Goal: Task Accomplishment & Management: Complete application form

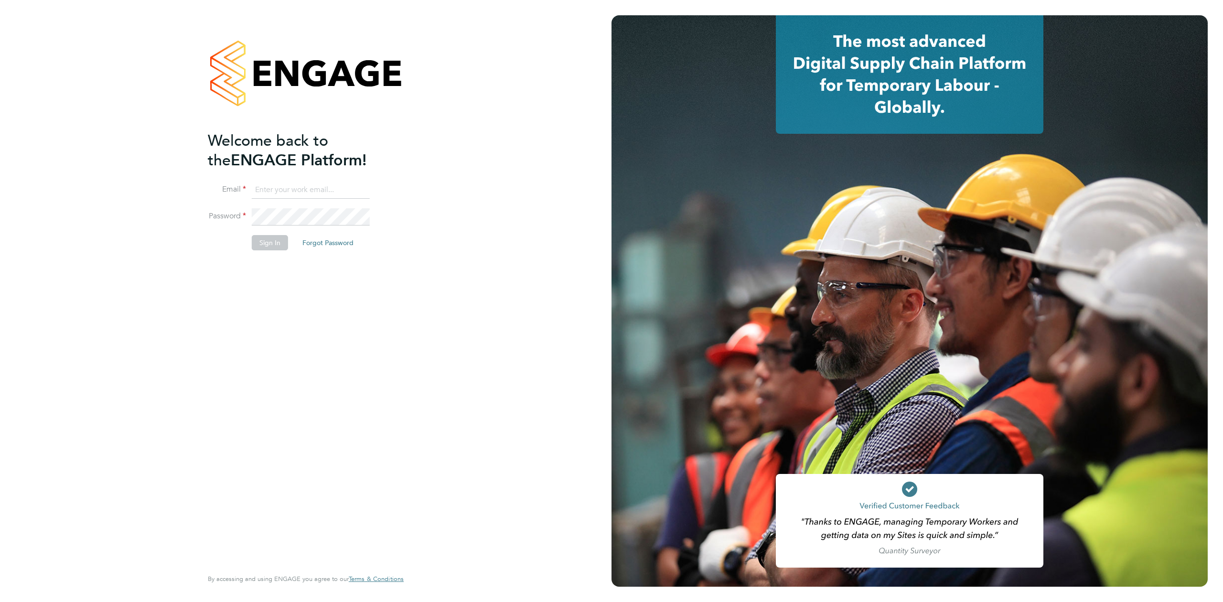
type input "louis.barnfield@randstad.co.uk"
click at [260, 248] on button "Sign In" at bounding box center [270, 242] width 36 height 15
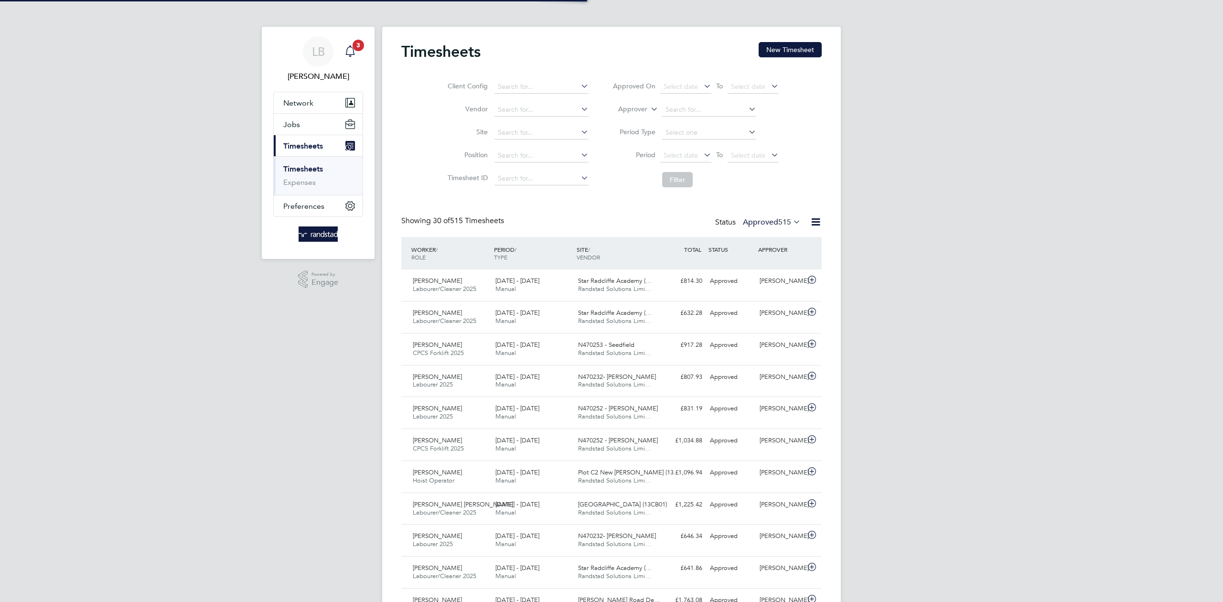
click at [355, 46] on span "3" at bounding box center [358, 45] width 11 height 11
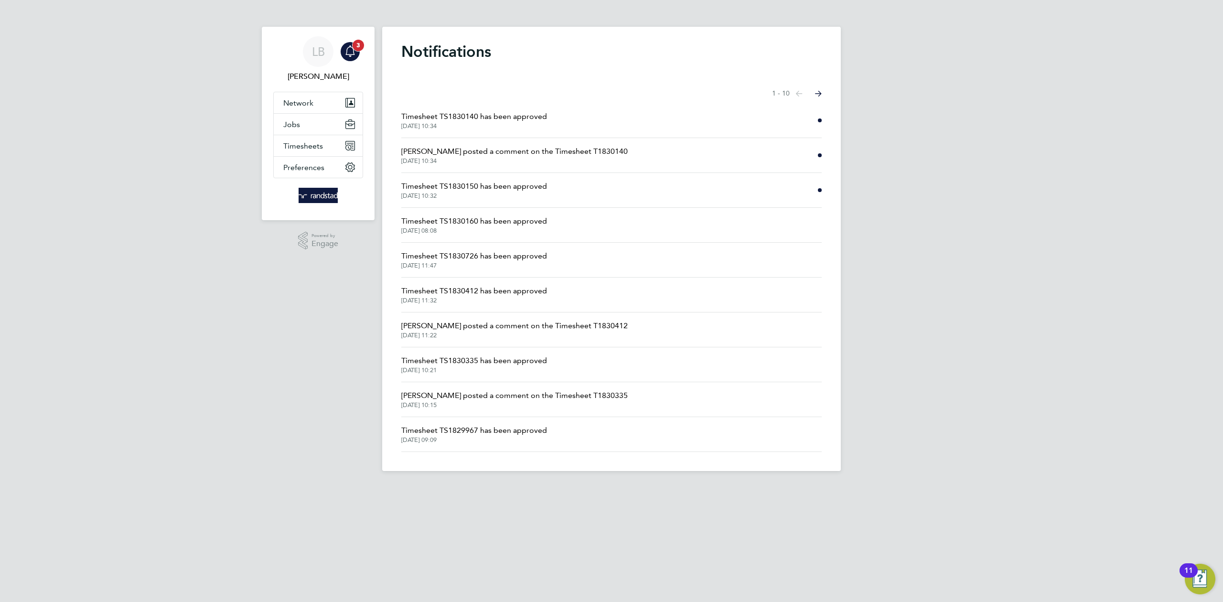
click at [348, 59] on div "Main navigation" at bounding box center [350, 51] width 19 height 19
click at [310, 145] on span "Timesheets" at bounding box center [303, 145] width 40 height 9
click at [308, 151] on button "Timesheets" at bounding box center [318, 145] width 89 height 21
click at [306, 169] on link "Timesheets" at bounding box center [303, 168] width 40 height 9
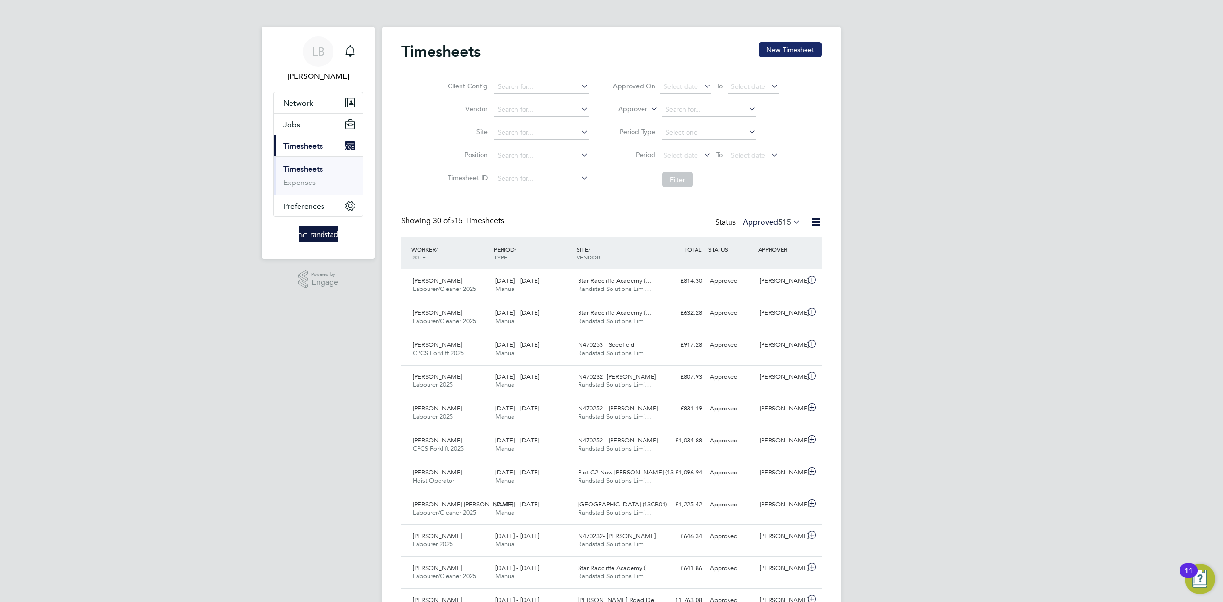
click at [769, 52] on button "New Timesheet" at bounding box center [790, 49] width 63 height 15
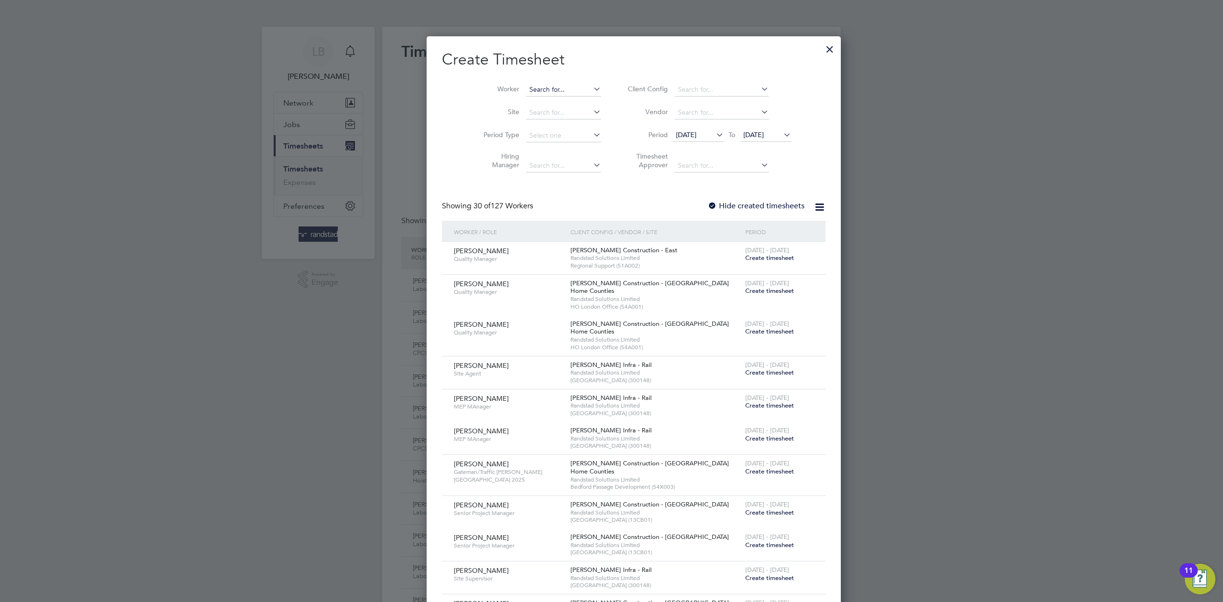
click at [536, 89] on input at bounding box center [563, 89] width 75 height 13
click at [560, 101] on li "[PERSON_NAME] afor" at bounding box center [546, 102] width 86 height 13
type input "[PERSON_NAME]"
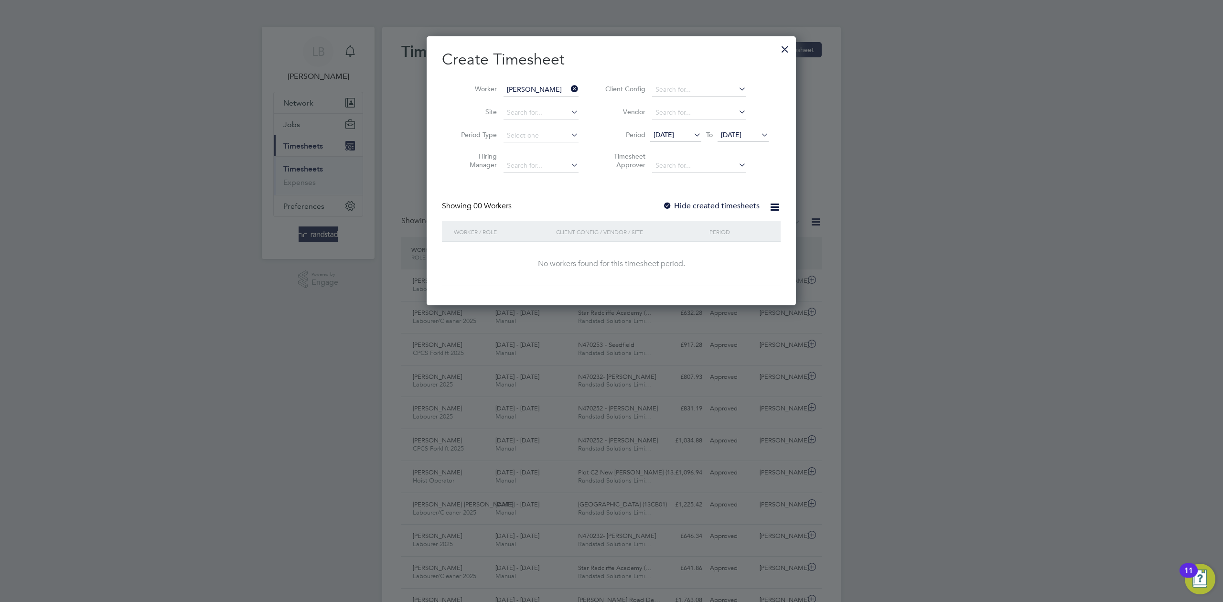
click at [701, 206] on label "Hide created timesheets" at bounding box center [711, 206] width 97 height 10
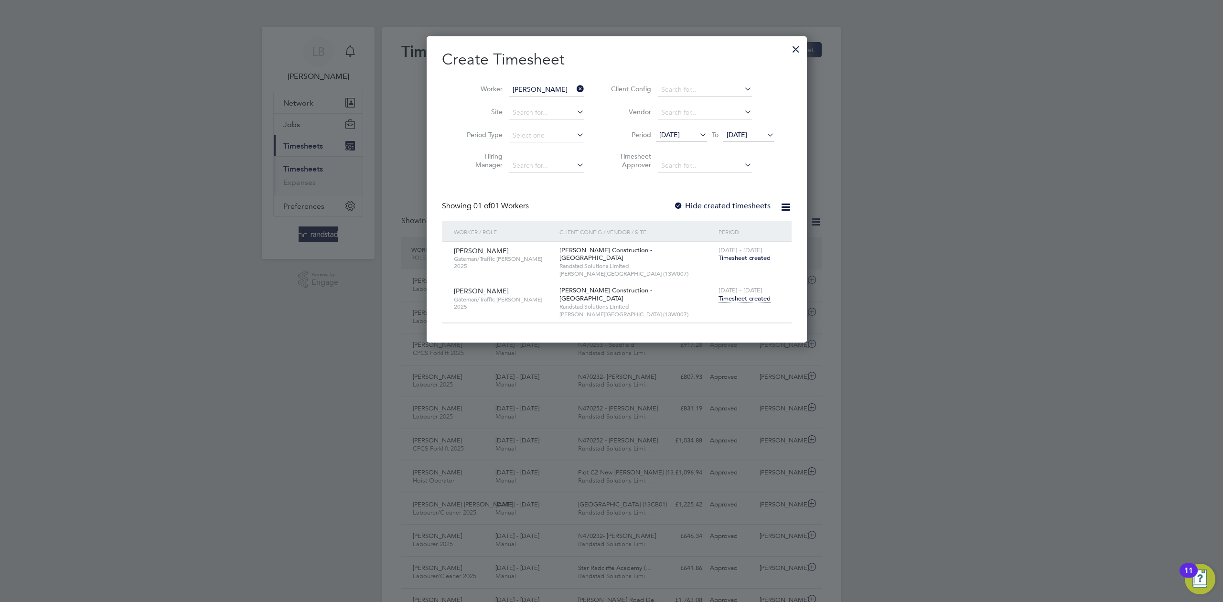
click at [729, 294] on span "Timesheet created" at bounding box center [745, 298] width 52 height 9
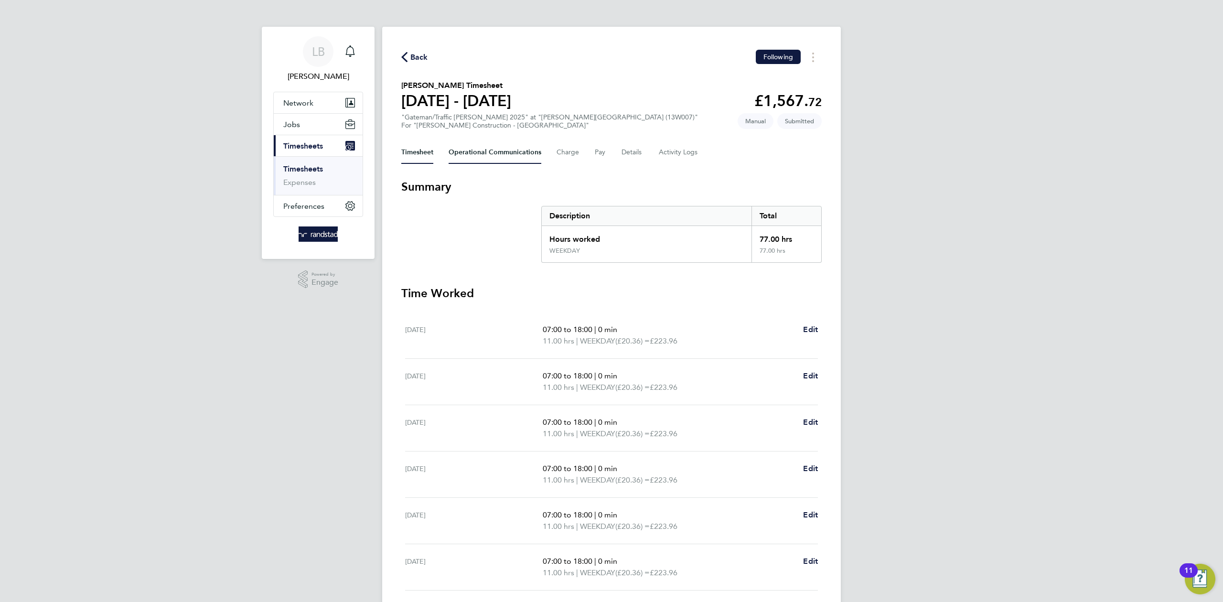
click at [477, 150] on Communications-tab "Operational Communications" at bounding box center [495, 152] width 93 height 23
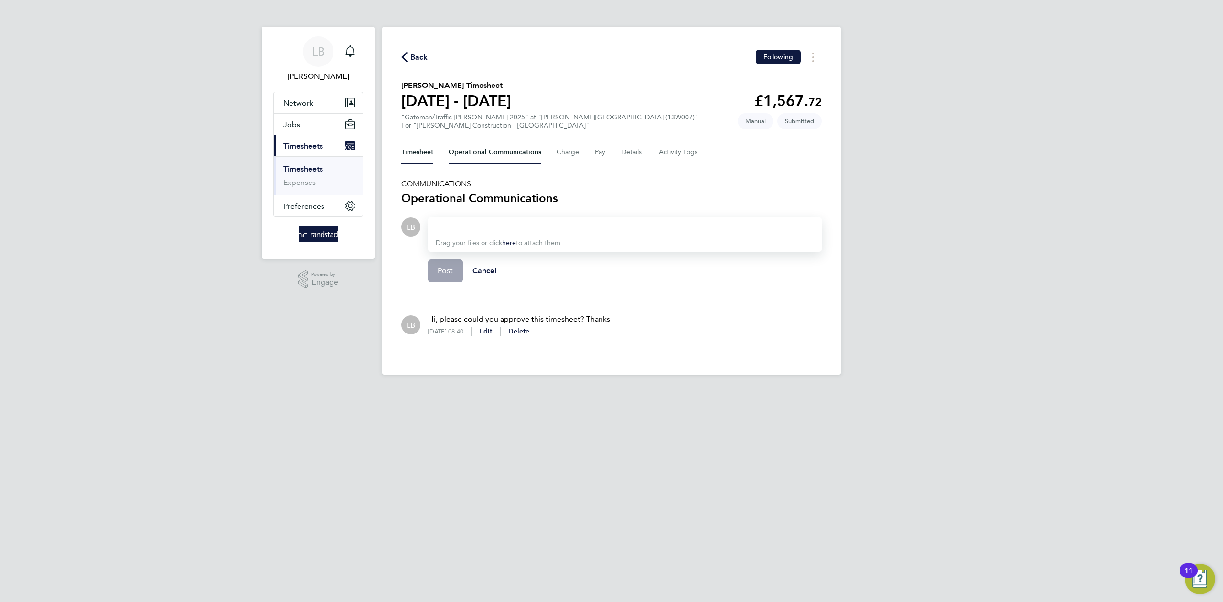
click at [417, 147] on button "Timesheet" at bounding box center [417, 152] width 32 height 23
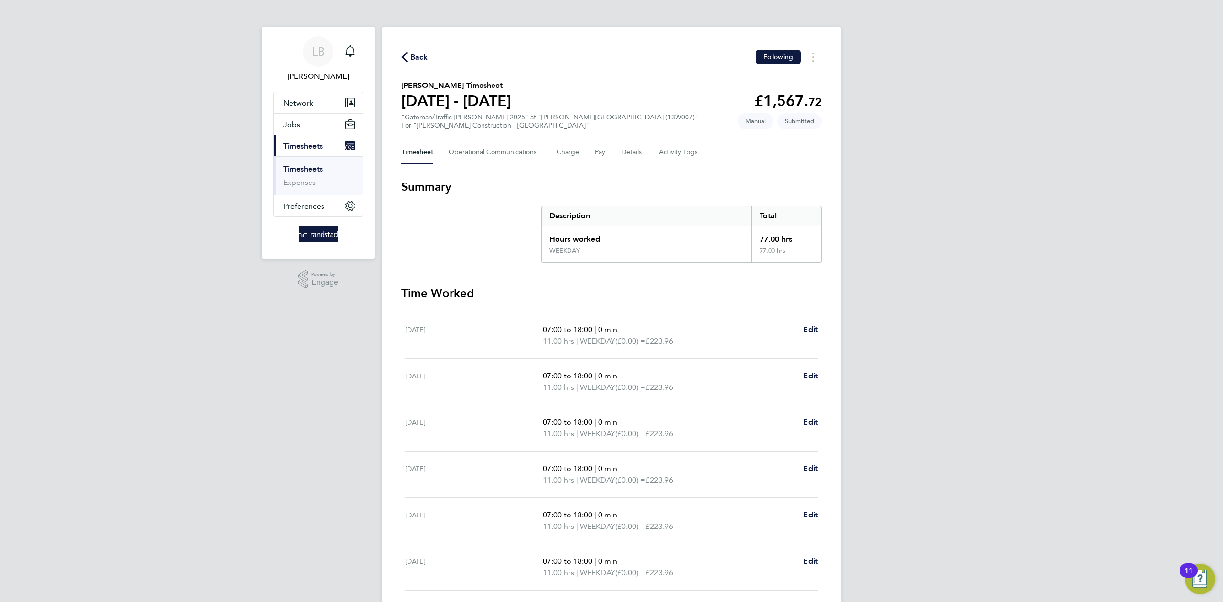
click at [410, 52] on span "Back" at bounding box center [419, 57] width 18 height 11
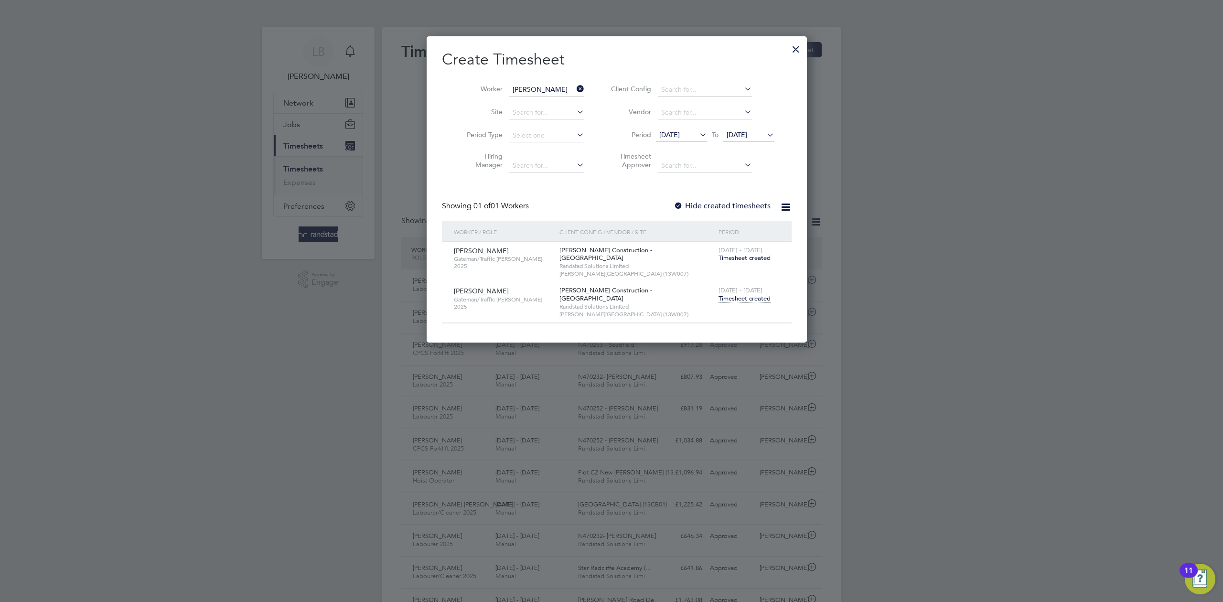
click at [787, 55] on div at bounding box center [795, 46] width 17 height 17
